Goal: Transaction & Acquisition: Purchase product/service

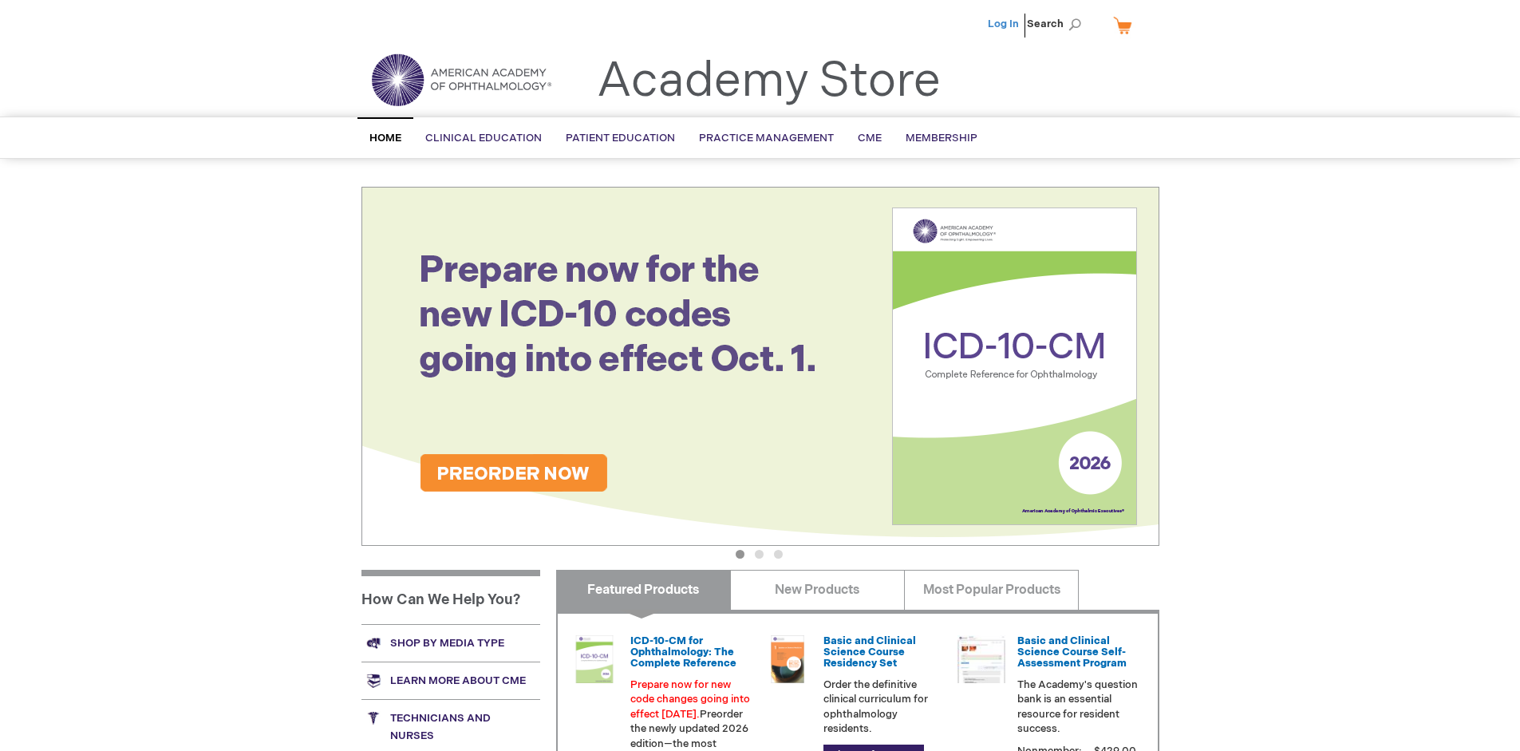
click at [1005, 24] on link "Log In" at bounding box center [1003, 24] width 31 height 13
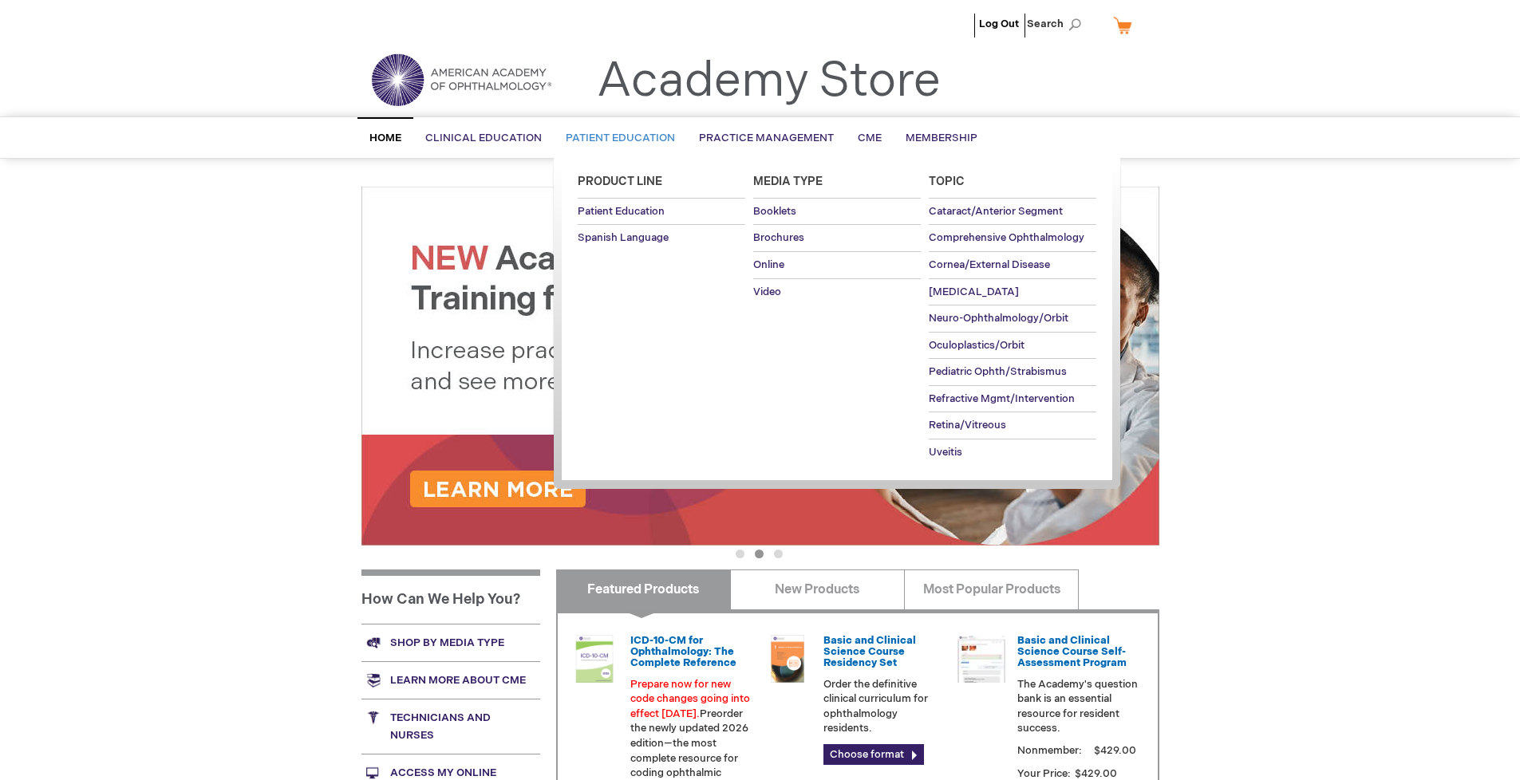
click at [616, 138] on span "Patient Education" at bounding box center [620, 138] width 109 height 13
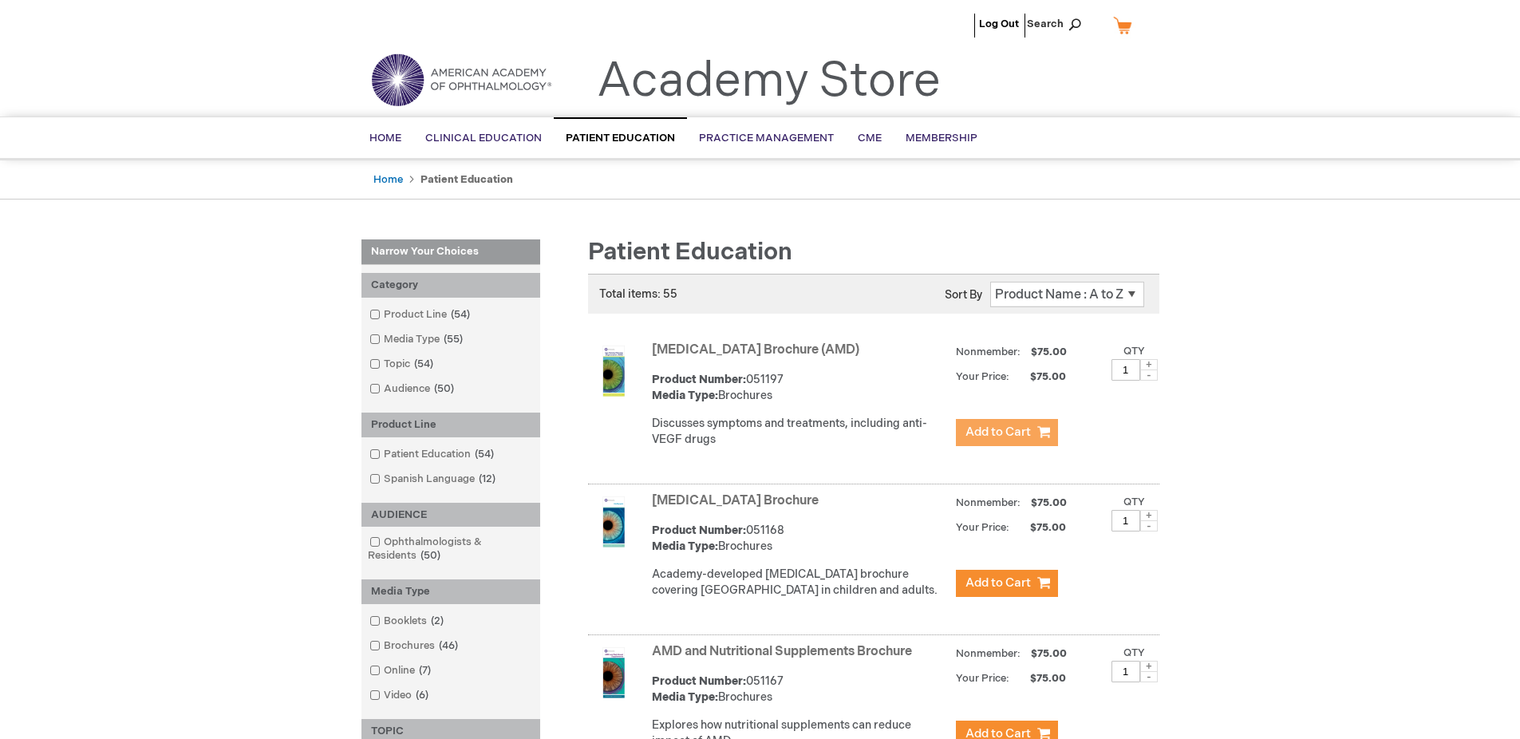
click at [1006, 433] on span "Add to Cart" at bounding box center [998, 432] width 65 height 15
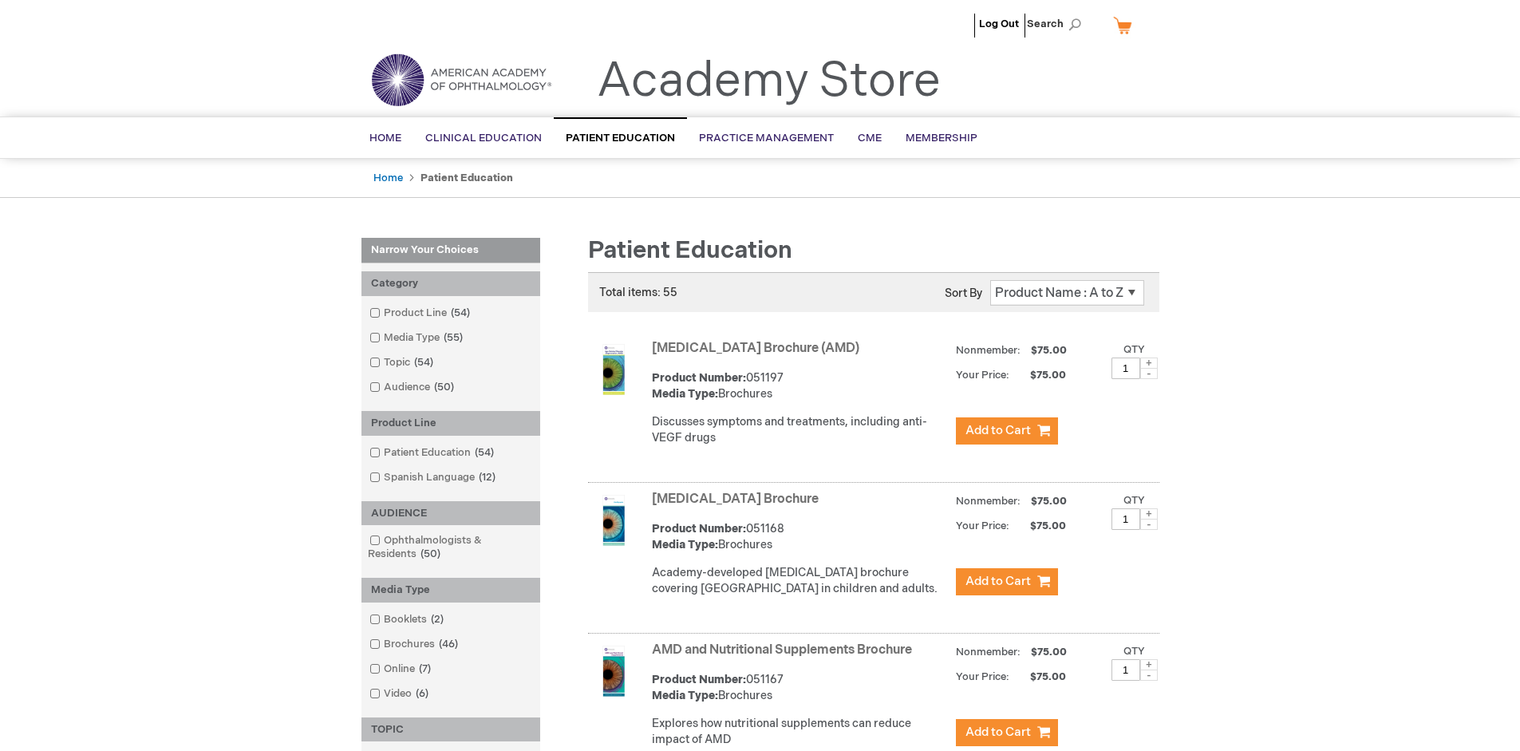
click at [785, 658] on link "AMD and Nutritional Supplements Brochure" at bounding box center [782, 649] width 260 height 15
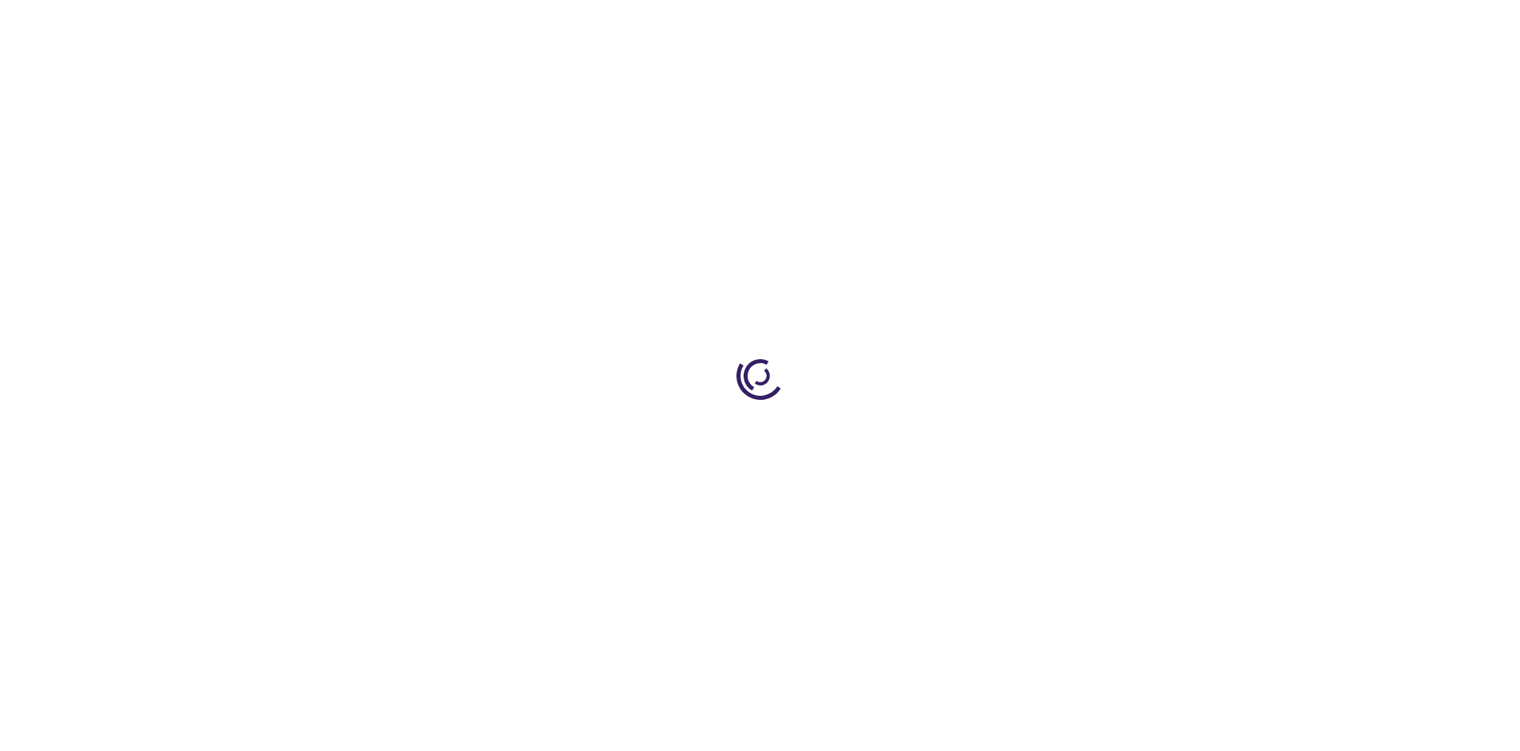
type input "1"
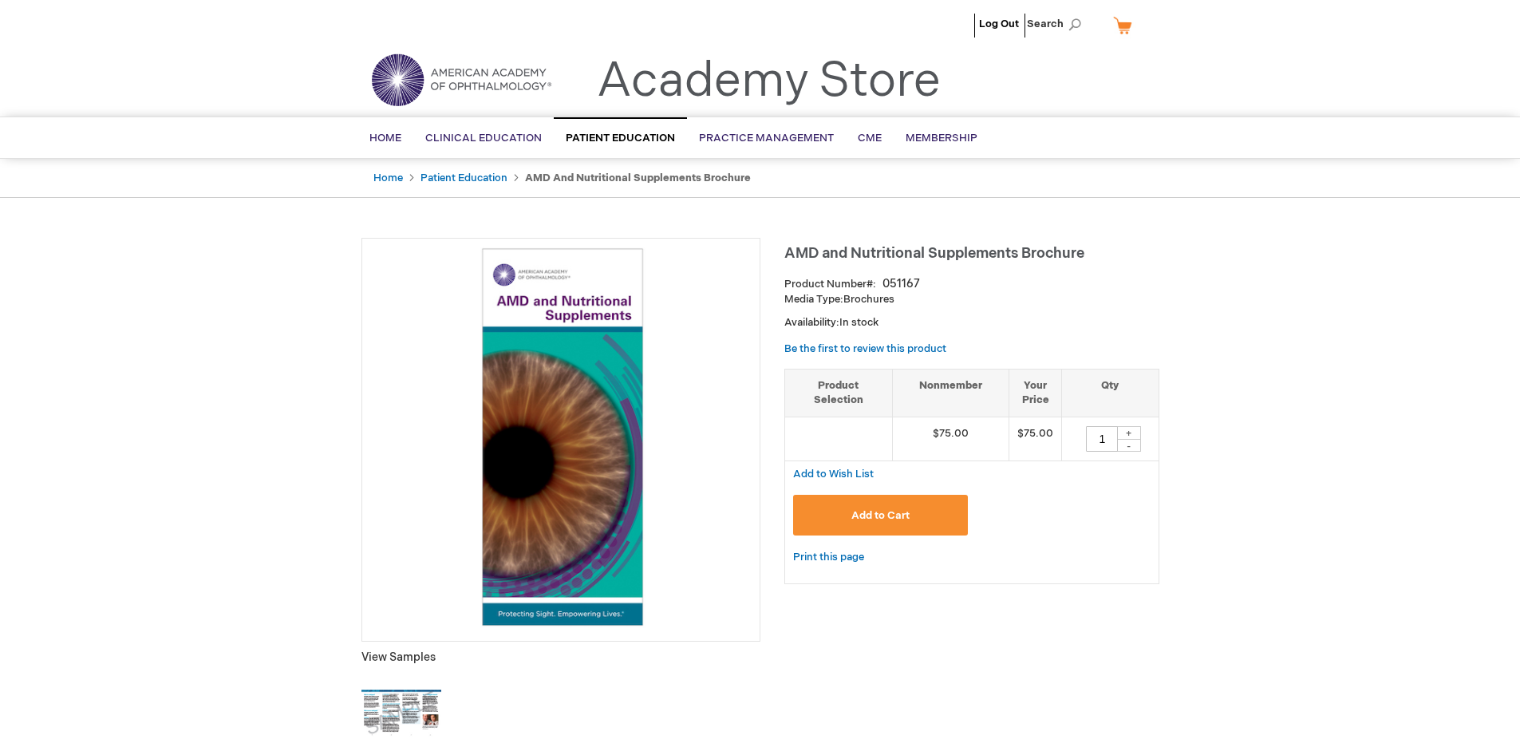
click at [880, 515] on span "Add to Cart" at bounding box center [880, 515] width 58 height 13
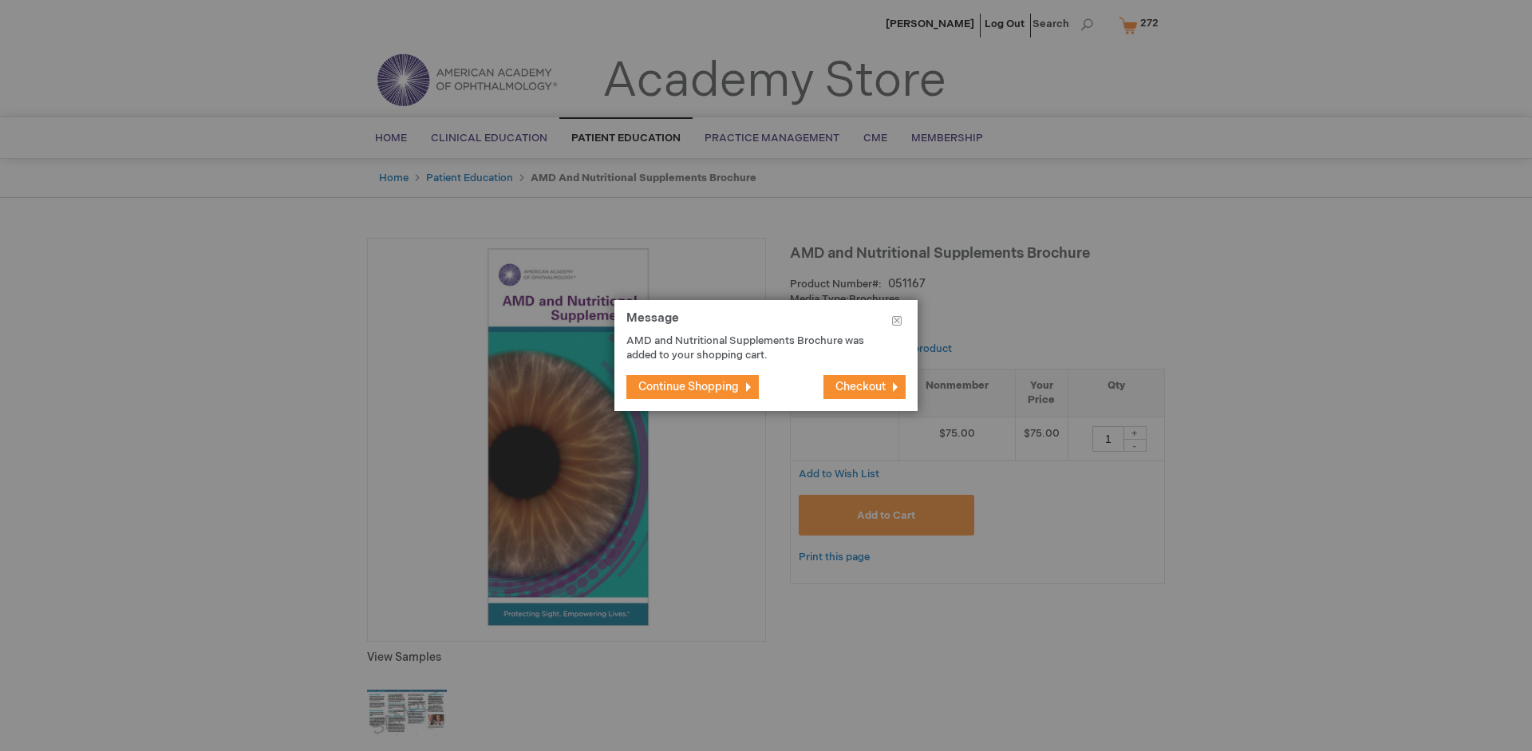
click at [689, 386] on span "Continue Shopping" at bounding box center [688, 387] width 101 height 14
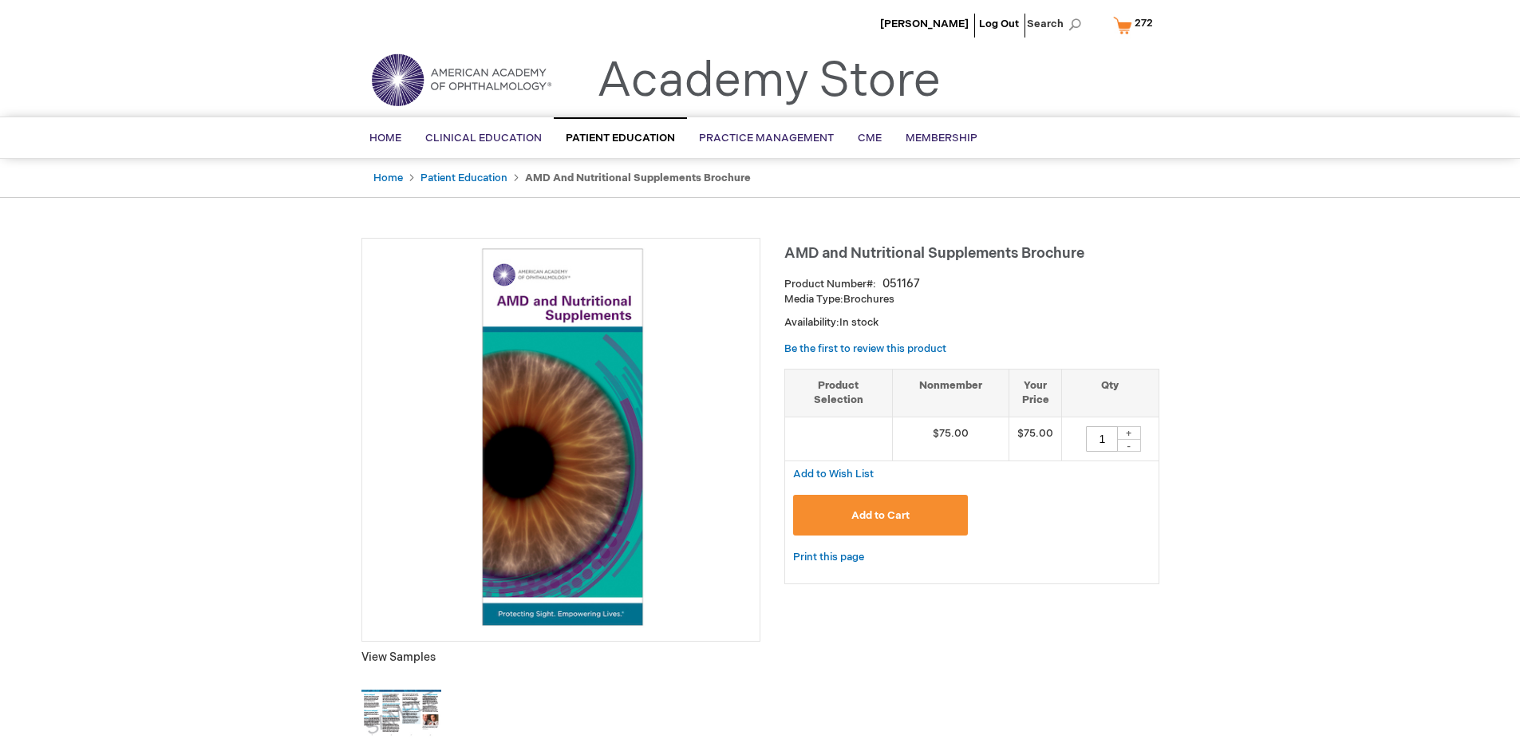
click at [1136, 25] on span "272" at bounding box center [1144, 23] width 18 height 13
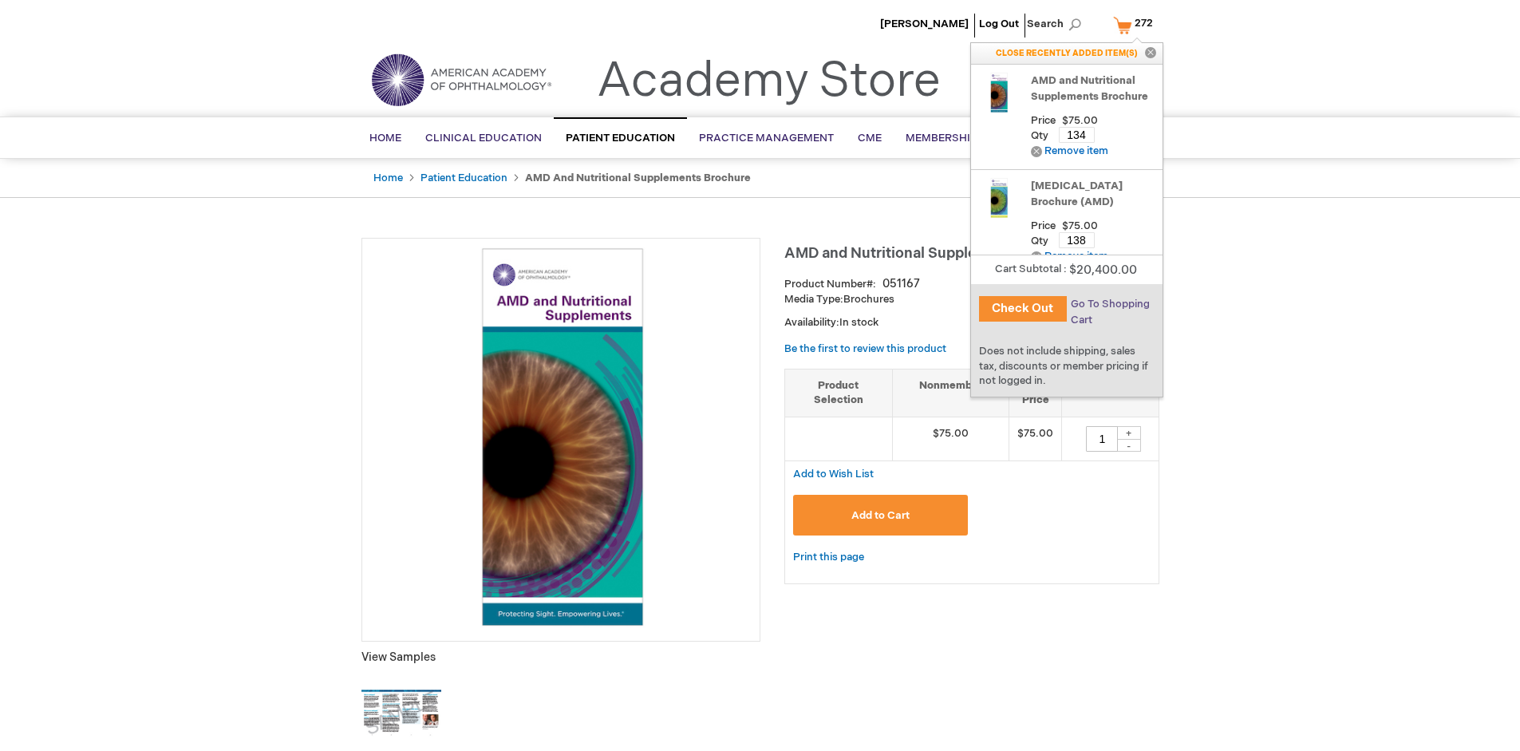
click at [1108, 304] on span "Go To Shopping Cart" at bounding box center [1110, 312] width 79 height 29
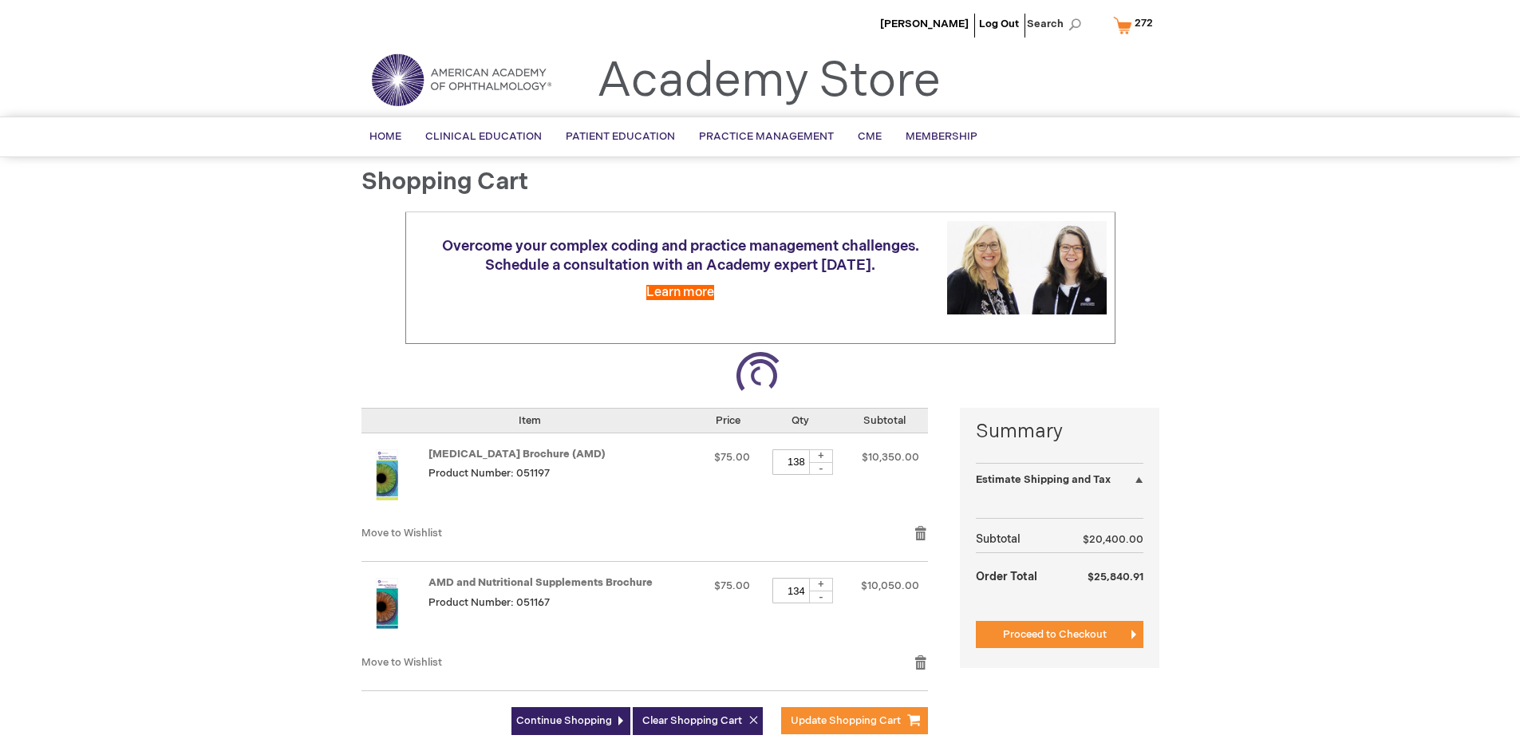
select select "US"
select select "41"
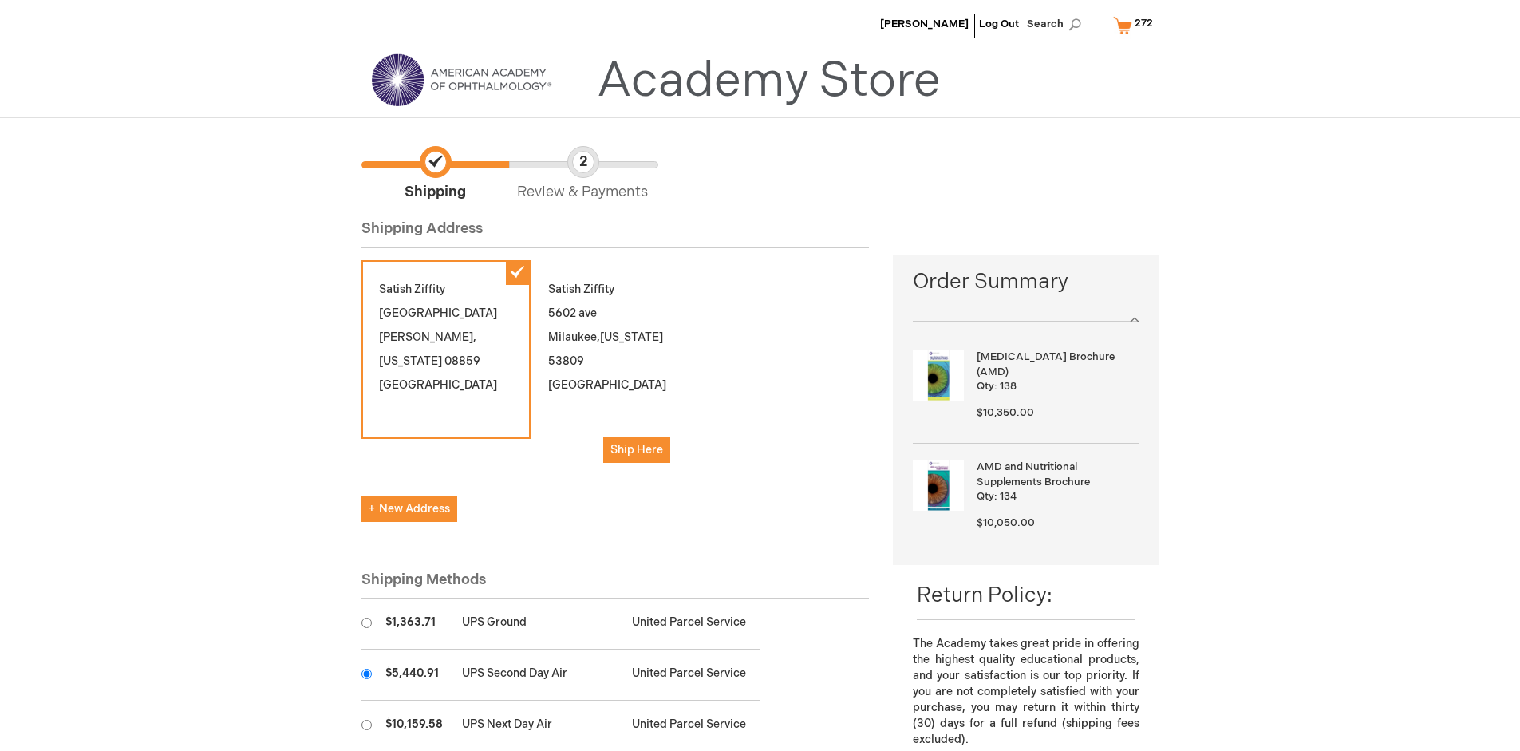
click at [366, 674] on input "radio" at bounding box center [367, 674] width 10 height 10
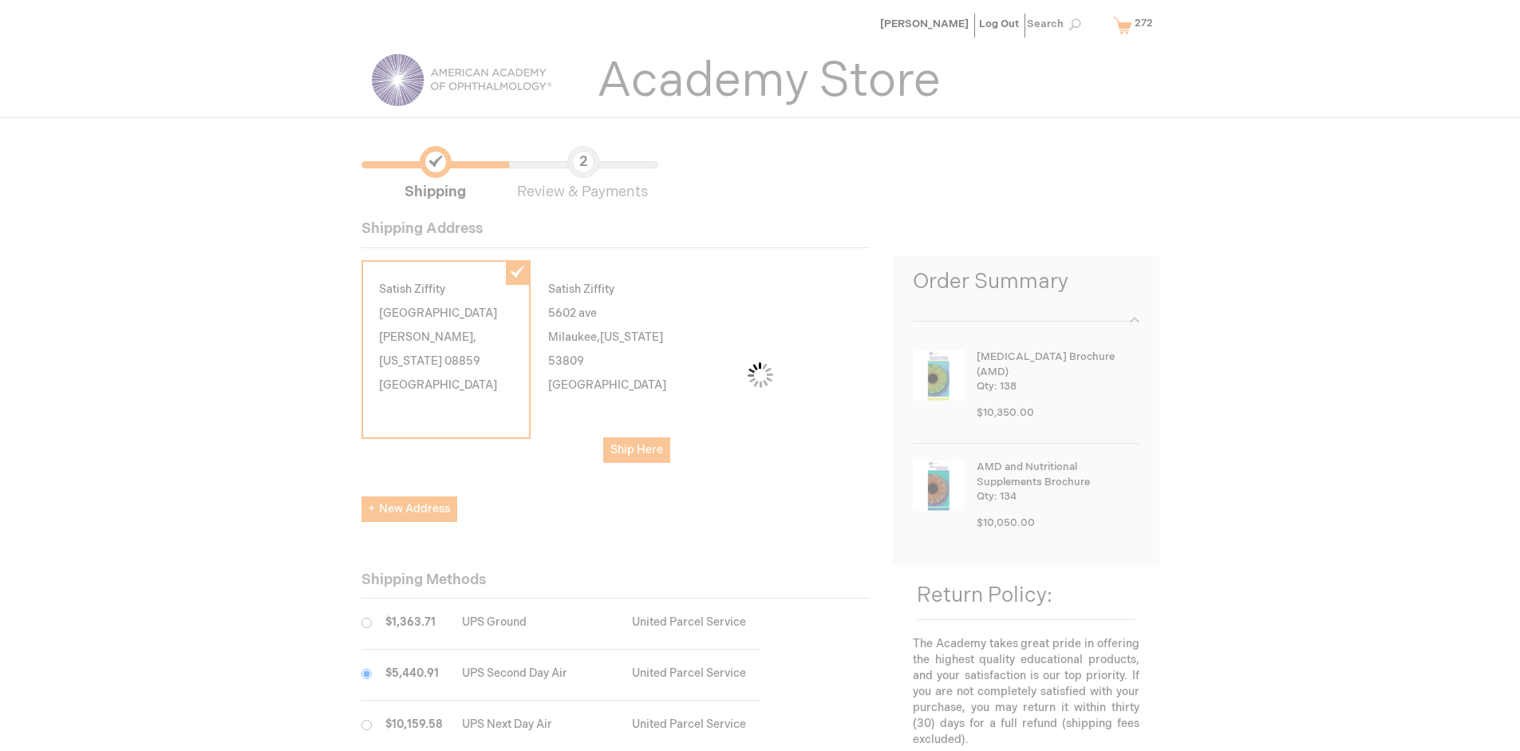
scroll to position [80, 0]
